Goal: Task Accomplishment & Management: Use online tool/utility

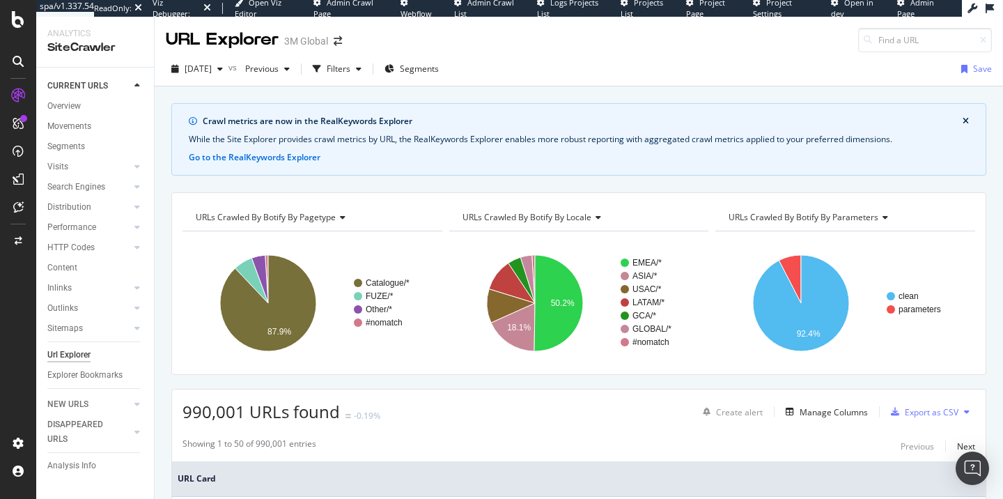
click at [476, 8] on link "Admin Crawl List" at bounding box center [490, 8] width 72 height 22
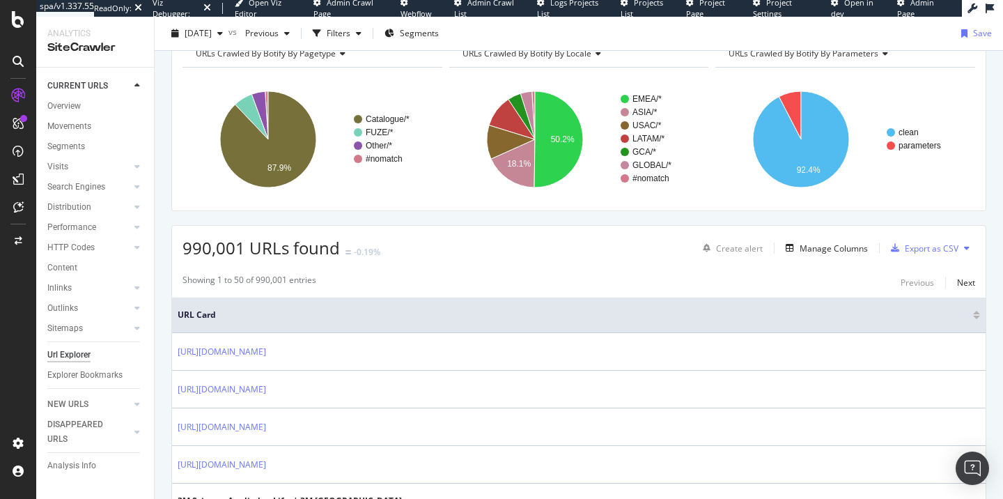
scroll to position [221, 0]
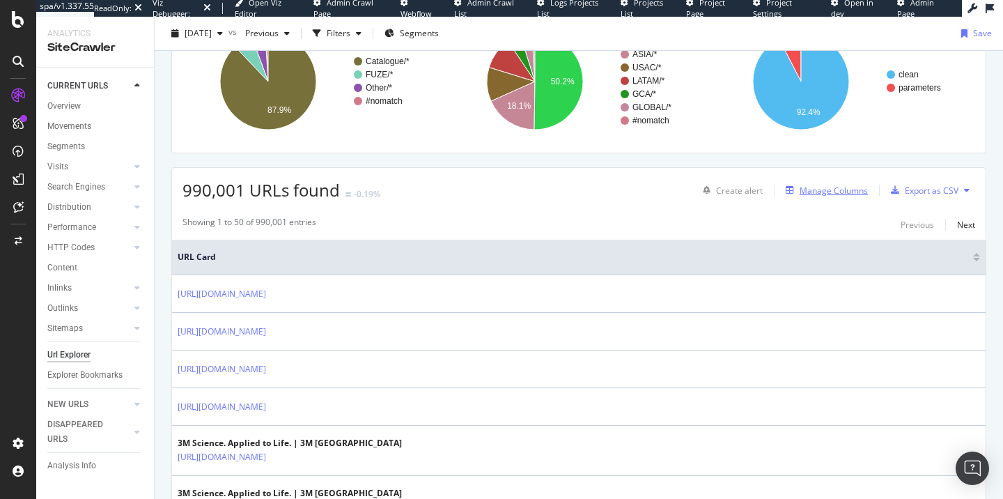
click at [832, 190] on div "Manage Columns" at bounding box center [833, 191] width 68 height 12
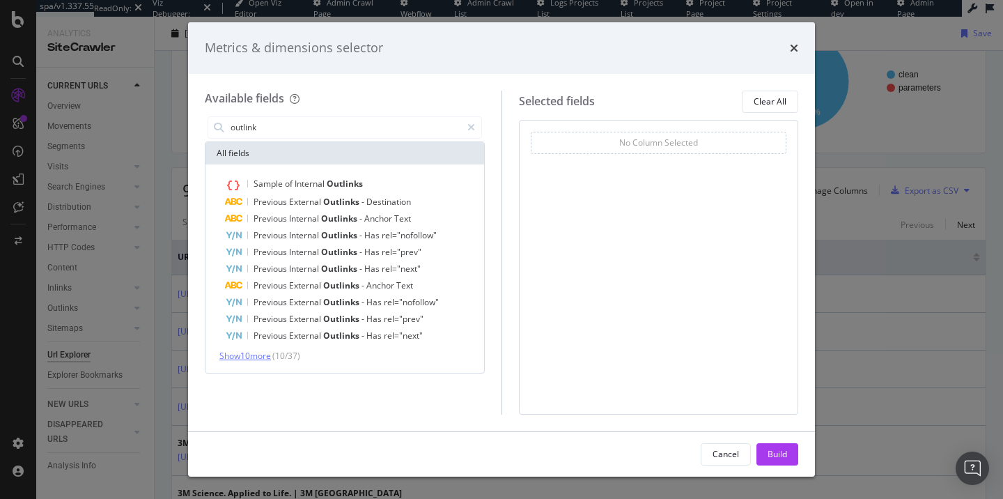
type input "outlink"
click at [251, 352] on span "Show 10 more" at bounding box center [245, 356] width 52 height 12
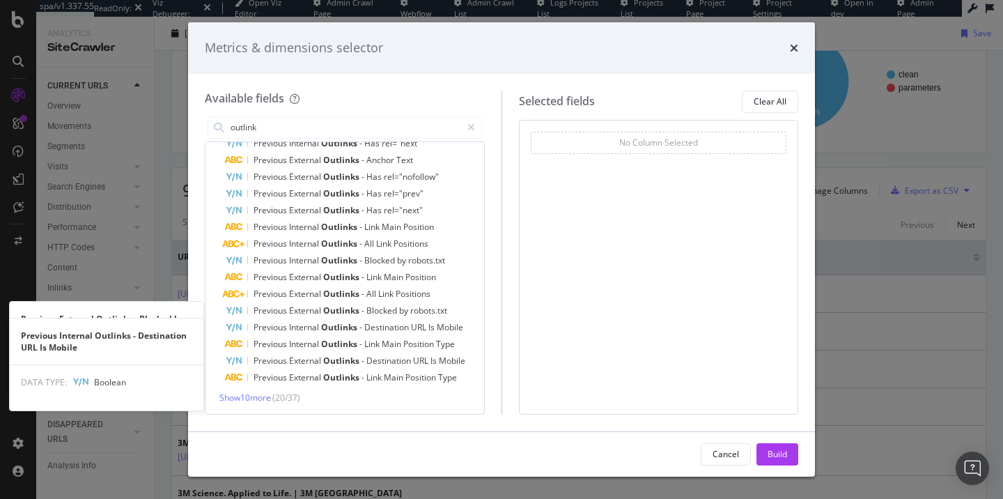
scroll to position [125, 0]
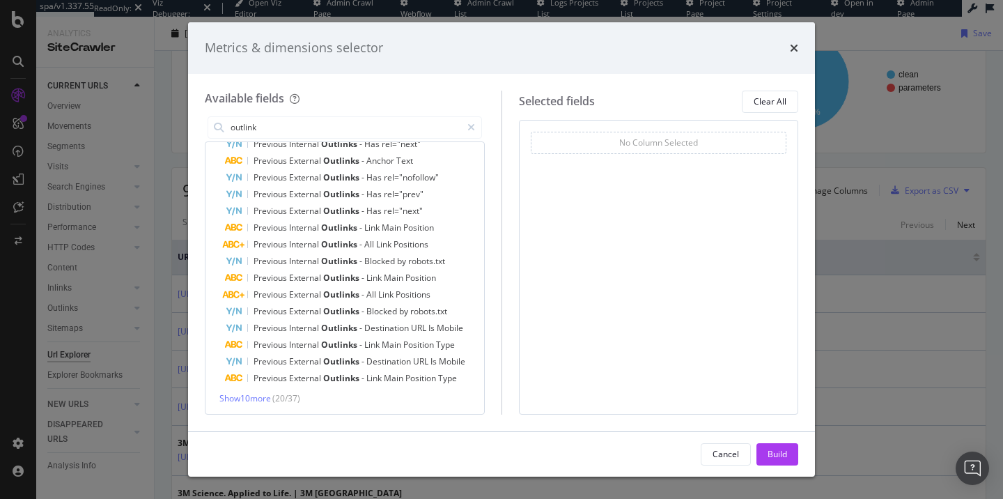
click at [866, 33] on div "Metrics & dimensions selector Available fields outlink All fields Sample of Int…" at bounding box center [501, 249] width 1003 height 499
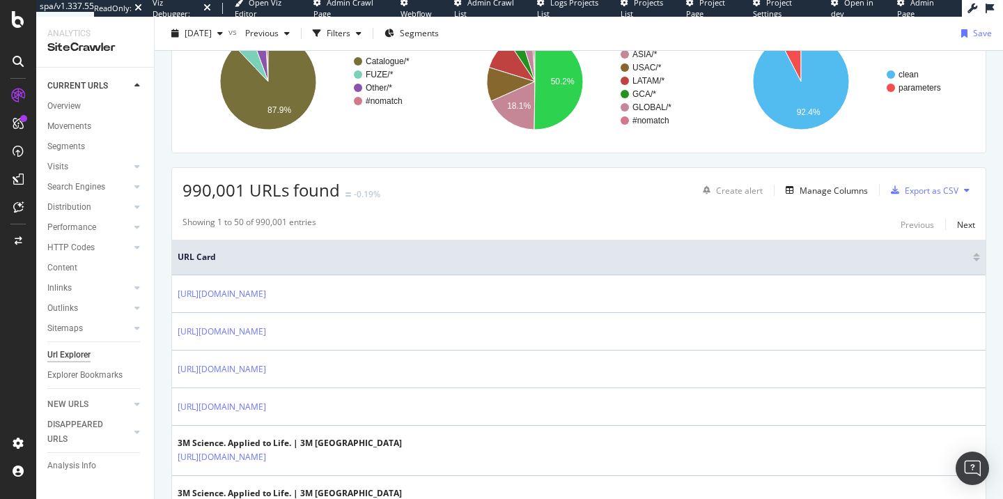
scroll to position [210, 0]
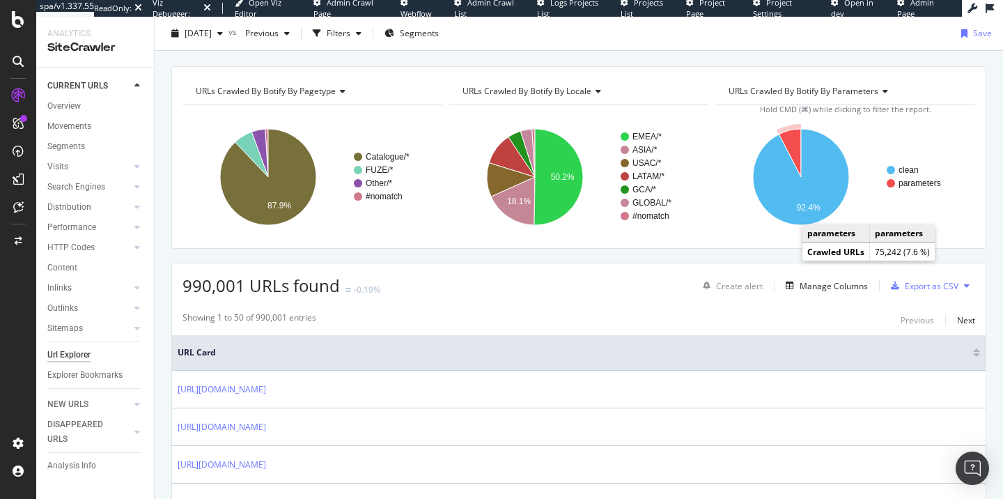
scroll to position [130, 0]
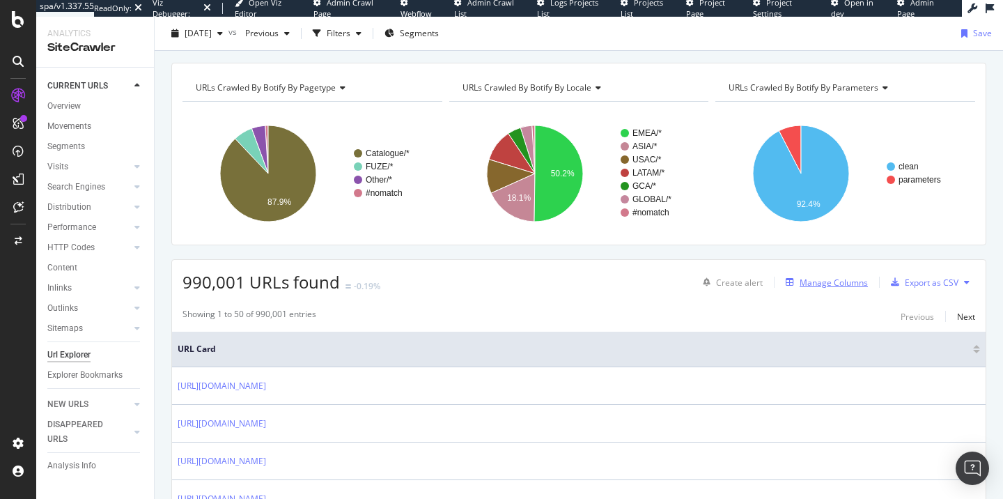
click at [841, 282] on div "Manage Columns" at bounding box center [833, 282] width 68 height 12
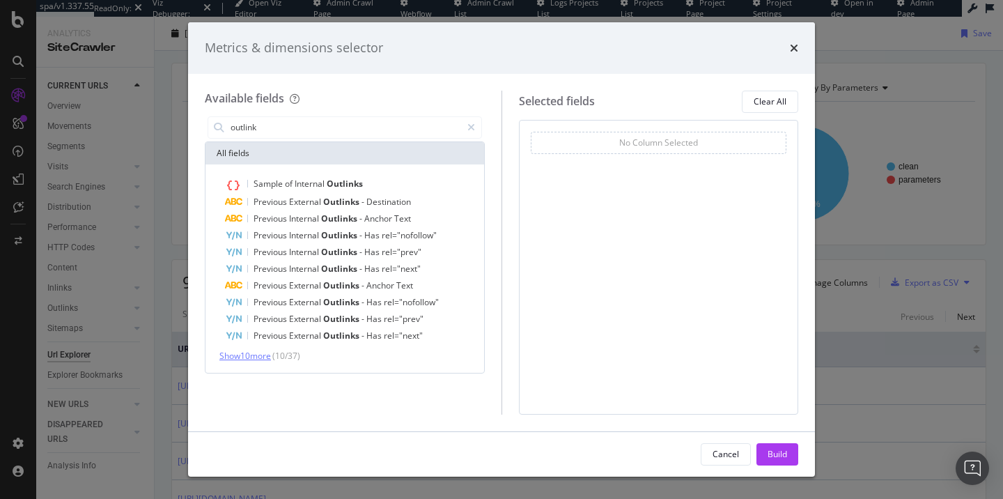
type input "outlink"
click at [259, 353] on span "Show 10 more" at bounding box center [245, 356] width 52 height 12
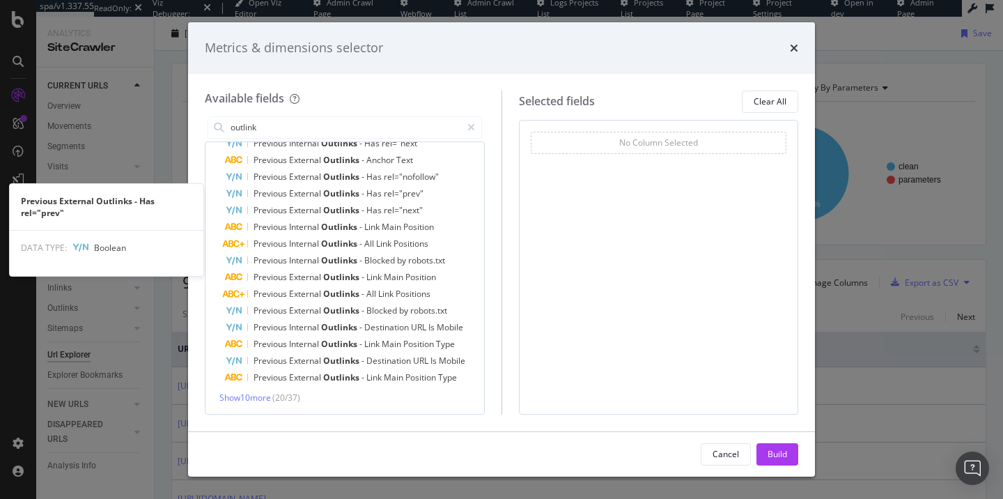
scroll to position [125, 0]
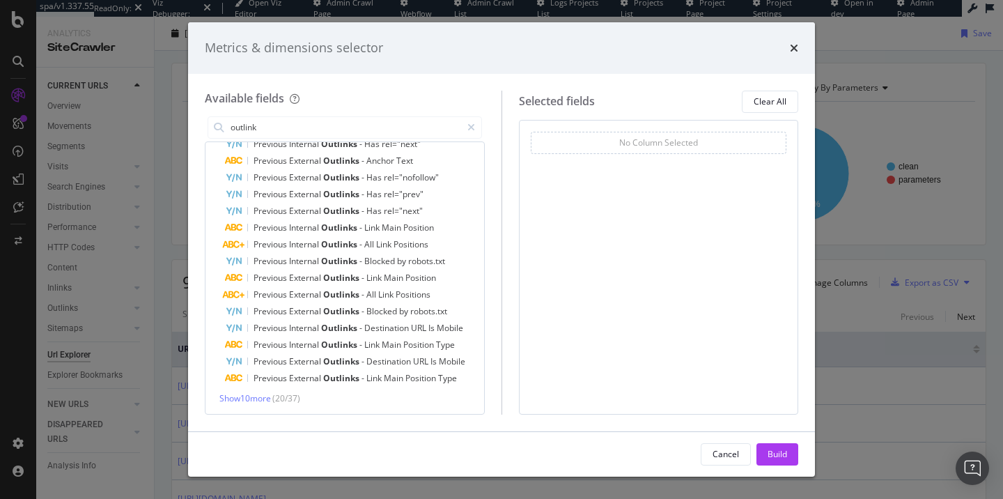
click at [786, 52] on div "Metrics & dimensions selector" at bounding box center [501, 48] width 593 height 18
click at [794, 47] on icon "times" at bounding box center [794, 47] width 8 height 11
